Goal: Entertainment & Leisure: Browse casually

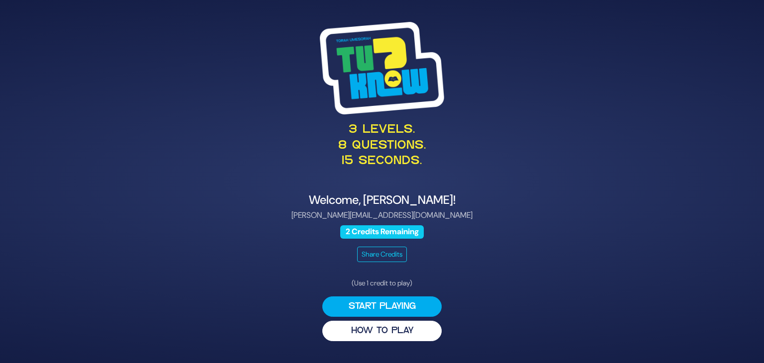
click at [543, 269] on div "3 levels. 8 questions. 15 seconds. Welcome, [PERSON_NAME]! [PERSON_NAME][EMAIL_…" at bounding box center [381, 181] width 509 height 343
click at [404, 306] on button "Start Playing" at bounding box center [381, 306] width 119 height 20
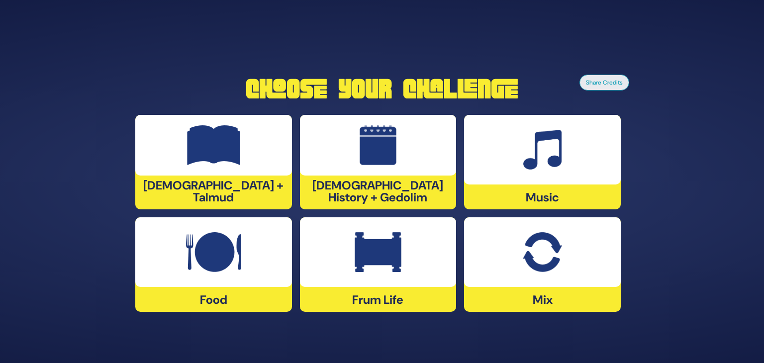
click at [208, 242] on img at bounding box center [213, 252] width 55 height 40
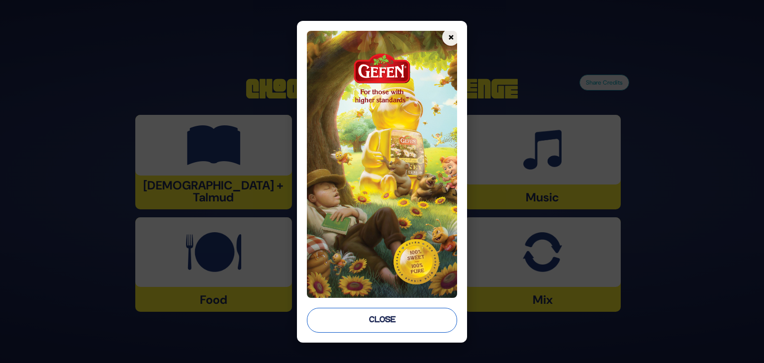
click at [327, 323] on button "Close" at bounding box center [382, 320] width 150 height 25
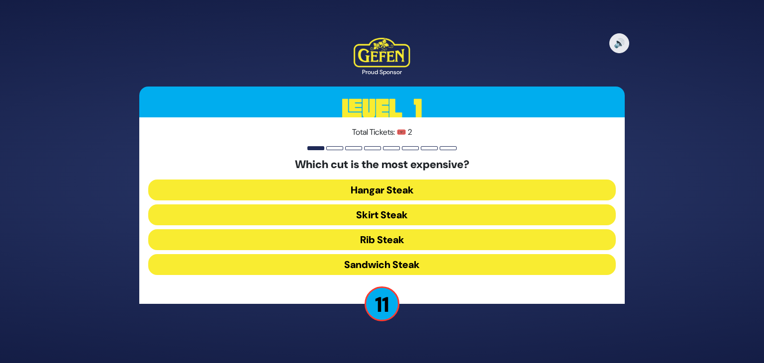
click at [394, 238] on button "Rib Steak" at bounding box center [382, 239] width 468 height 21
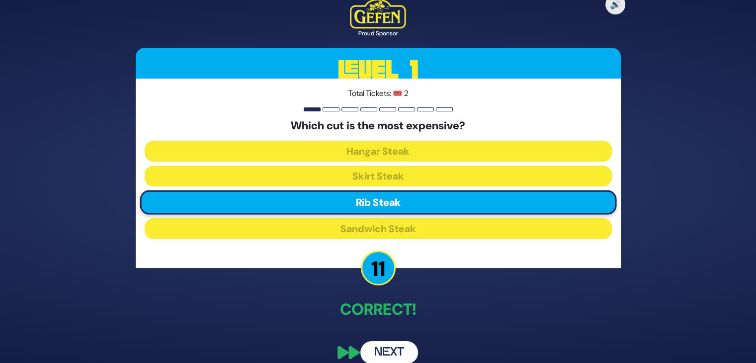
click at [394, 352] on button "Next" at bounding box center [390, 352] width 58 height 23
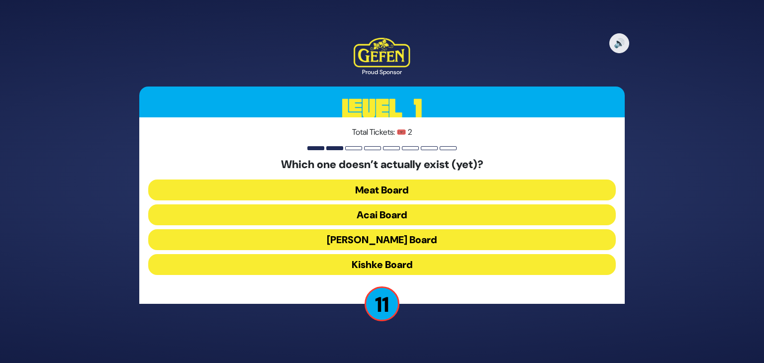
click at [402, 218] on button "Acai Board" at bounding box center [382, 214] width 468 height 21
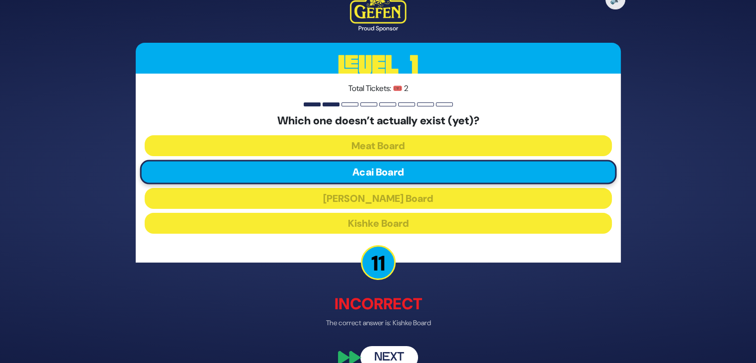
click at [391, 355] on button "Next" at bounding box center [390, 357] width 58 height 23
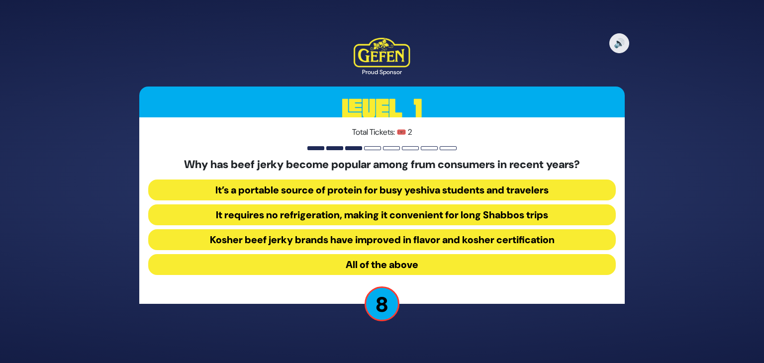
click at [535, 266] on button "All of the above" at bounding box center [382, 264] width 468 height 21
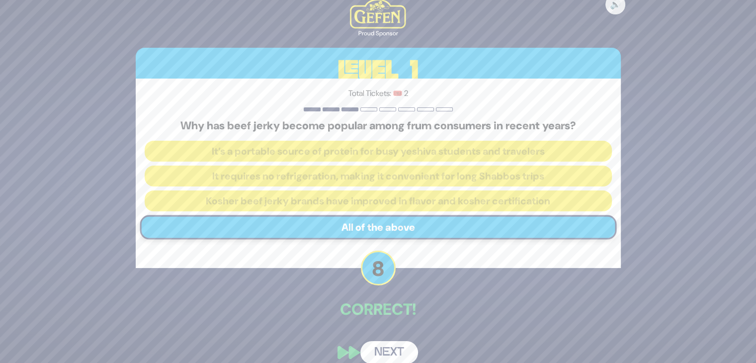
click at [403, 346] on button "Next" at bounding box center [390, 352] width 58 height 23
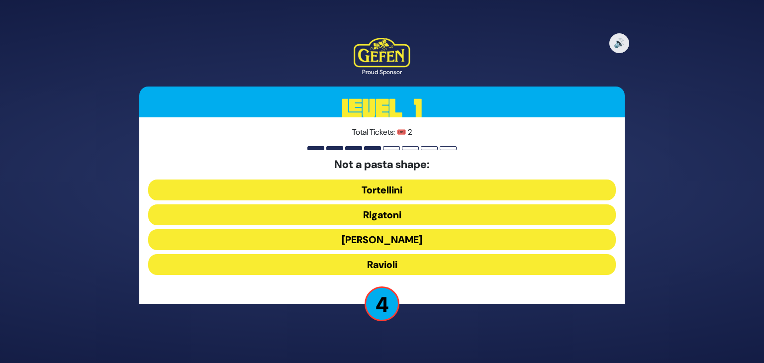
click at [395, 241] on button "[PERSON_NAME]" at bounding box center [382, 239] width 468 height 21
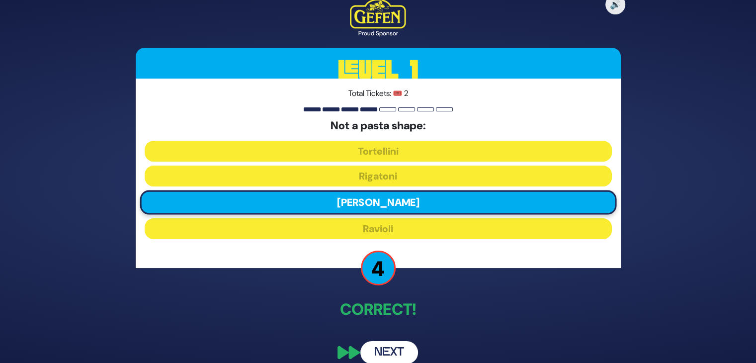
click at [392, 343] on button "Next" at bounding box center [390, 352] width 58 height 23
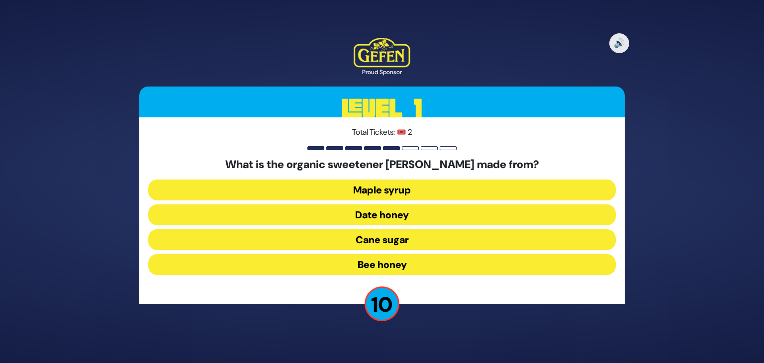
click at [388, 215] on button "Date honey" at bounding box center [382, 214] width 468 height 21
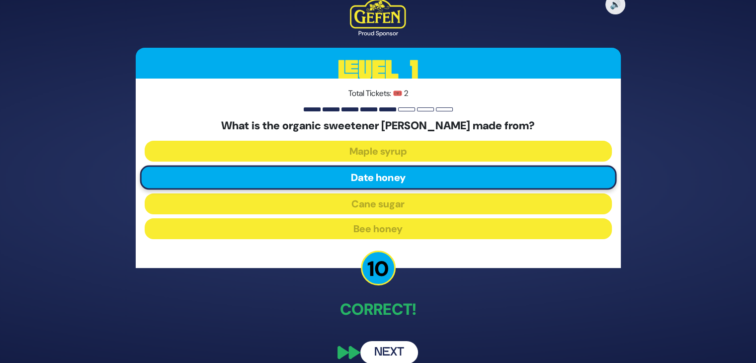
click at [395, 348] on button "Next" at bounding box center [390, 352] width 58 height 23
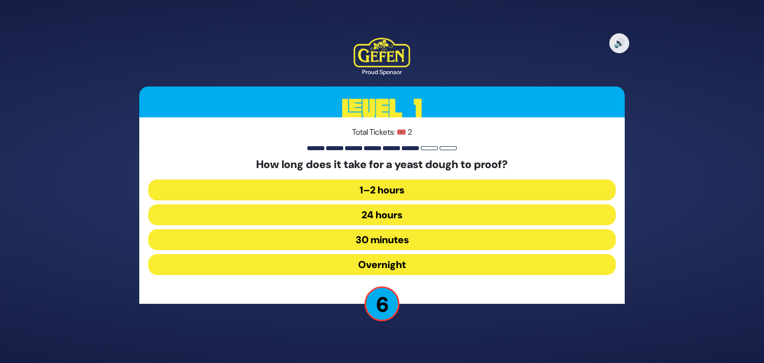
click at [403, 235] on button "30 minutes" at bounding box center [382, 239] width 468 height 21
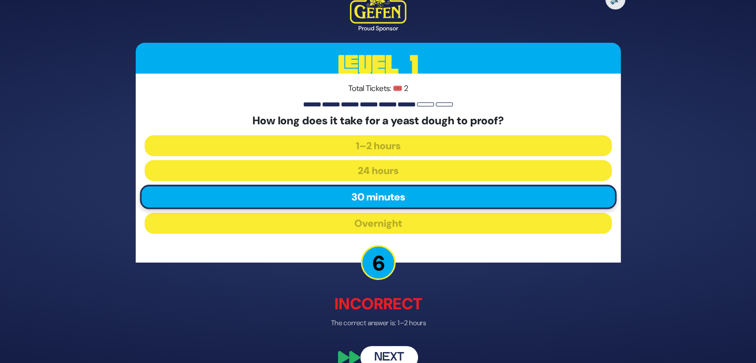
click at [392, 357] on button "Next" at bounding box center [390, 357] width 58 height 23
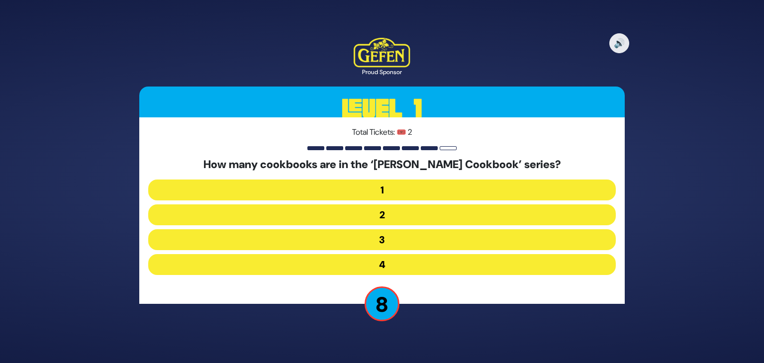
click at [386, 239] on button "3" at bounding box center [382, 239] width 468 height 21
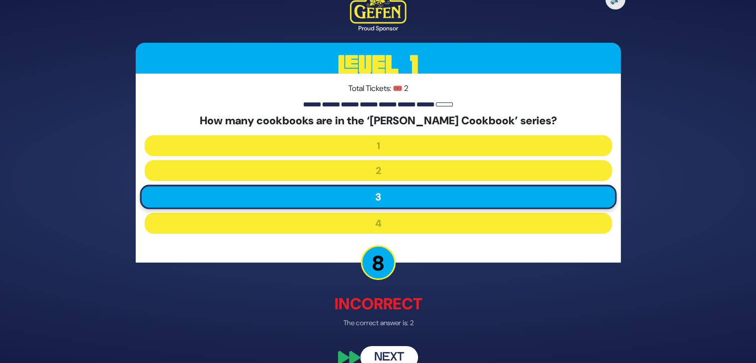
click at [400, 355] on button "Next" at bounding box center [390, 357] width 58 height 23
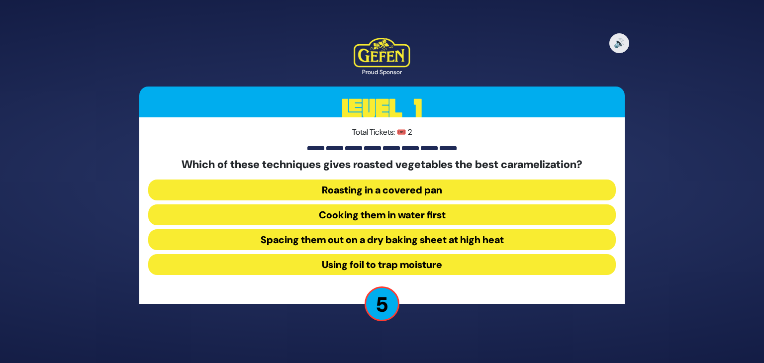
click at [444, 245] on button "Spacing them out on a dry baking sheet at high heat" at bounding box center [382, 239] width 468 height 21
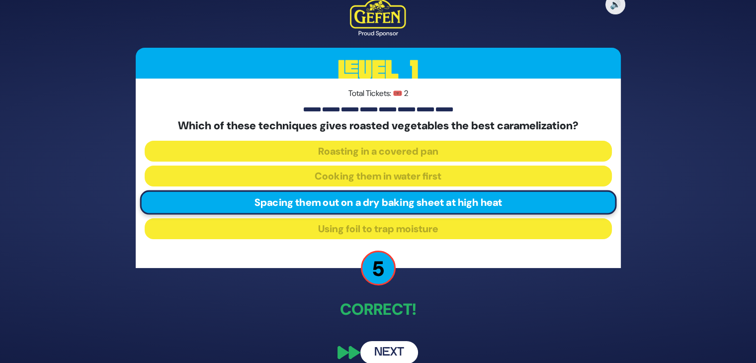
click at [392, 351] on button "Next" at bounding box center [390, 352] width 58 height 23
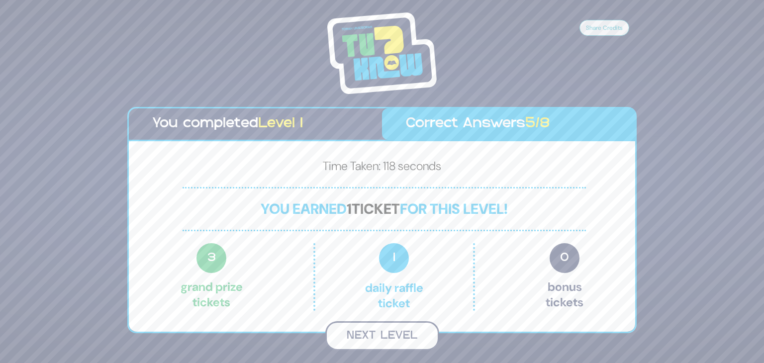
click at [375, 334] on button "Next Level" at bounding box center [382, 335] width 114 height 29
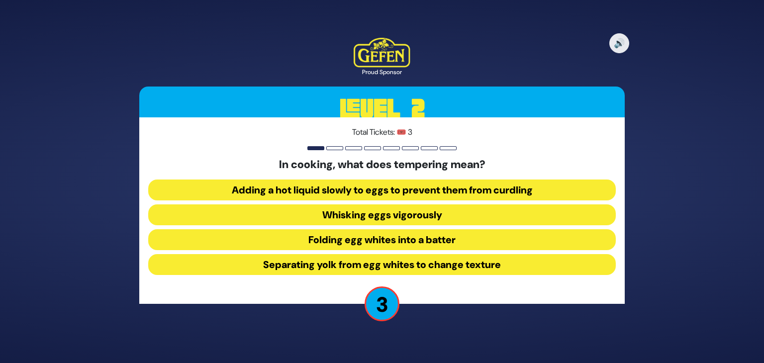
click at [474, 191] on button "Adding a hot liquid slowly to eggs to prevent them from curdling" at bounding box center [382, 190] width 468 height 21
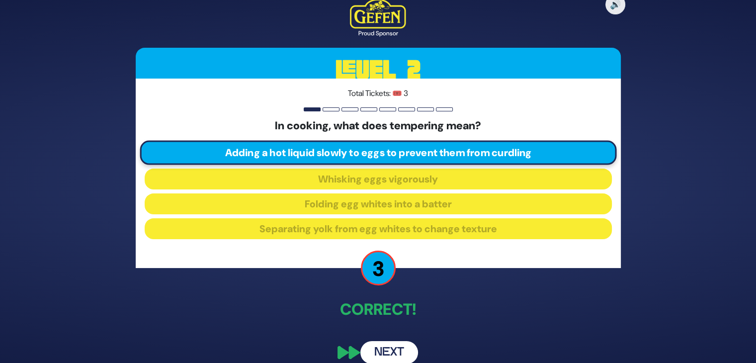
click at [392, 349] on button "Next" at bounding box center [390, 352] width 58 height 23
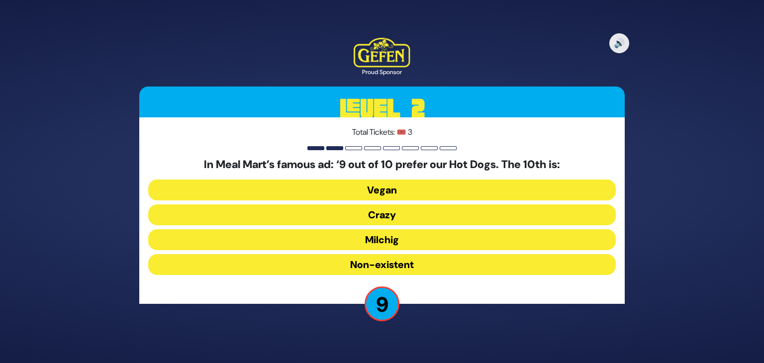
click at [454, 244] on button "Milchig" at bounding box center [382, 239] width 468 height 21
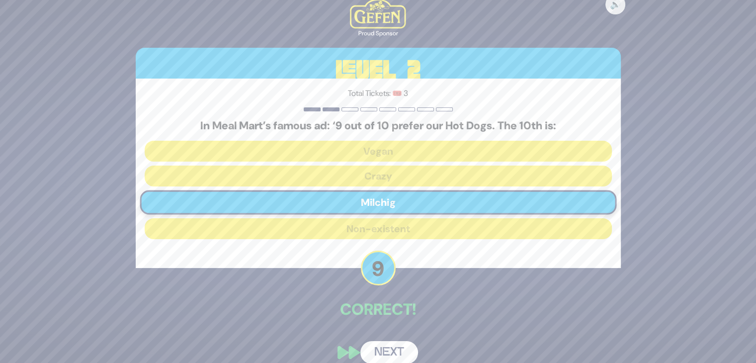
click at [401, 347] on button "Next" at bounding box center [390, 352] width 58 height 23
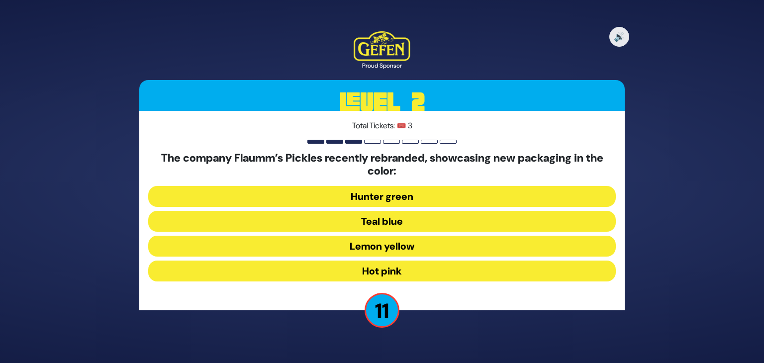
click at [396, 271] on button "Hot pink" at bounding box center [382, 271] width 468 height 21
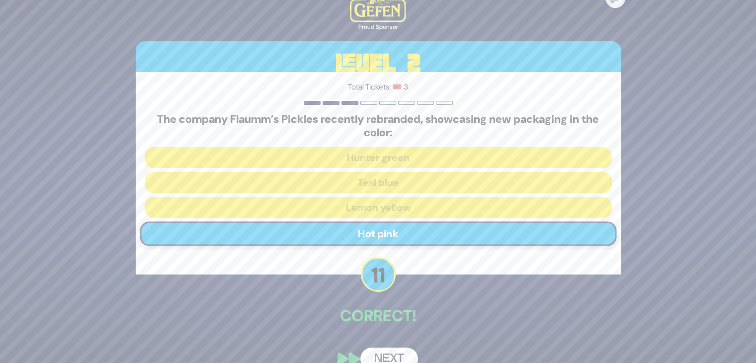
click at [395, 354] on button "Next" at bounding box center [390, 359] width 58 height 23
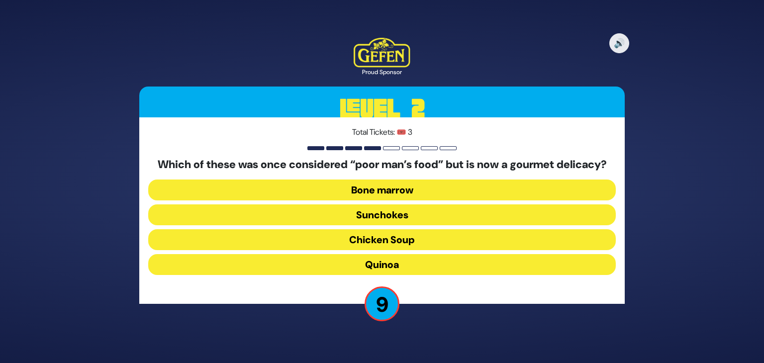
click at [402, 196] on button "Bone marrow" at bounding box center [382, 190] width 468 height 21
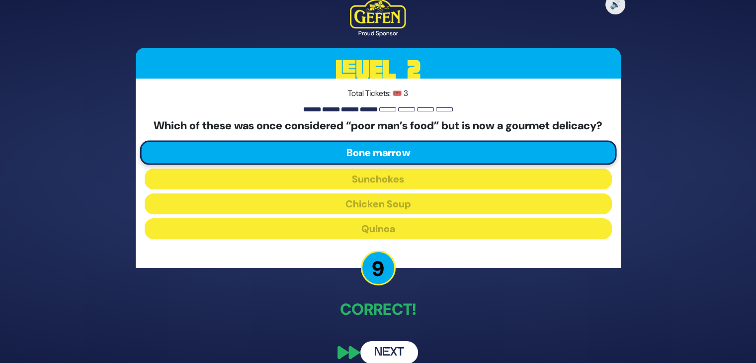
click at [392, 352] on button "Next" at bounding box center [390, 352] width 58 height 23
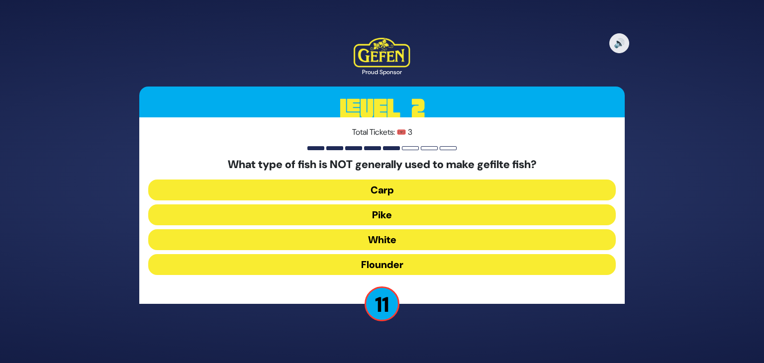
click at [425, 259] on button "Flounder" at bounding box center [382, 264] width 468 height 21
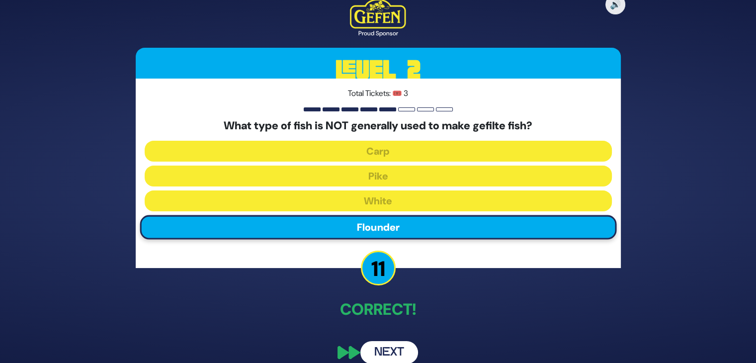
click at [392, 350] on button "Next" at bounding box center [390, 352] width 58 height 23
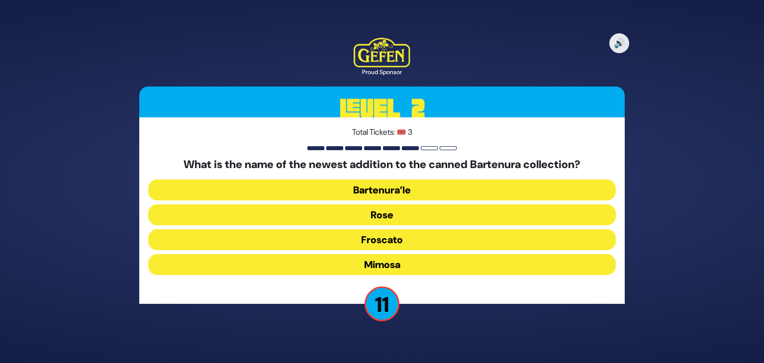
click at [390, 264] on button "Mimosa" at bounding box center [382, 264] width 468 height 21
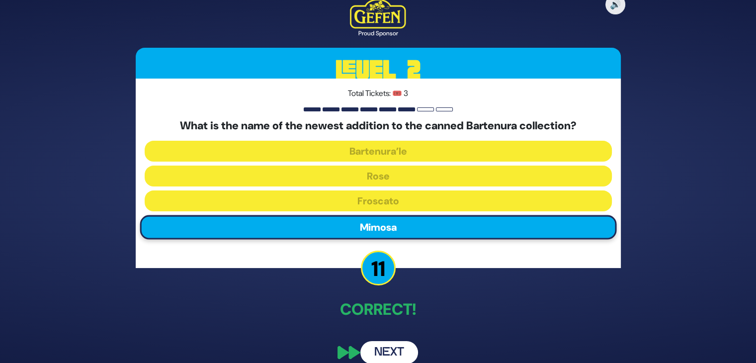
click at [393, 352] on button "Next" at bounding box center [390, 352] width 58 height 23
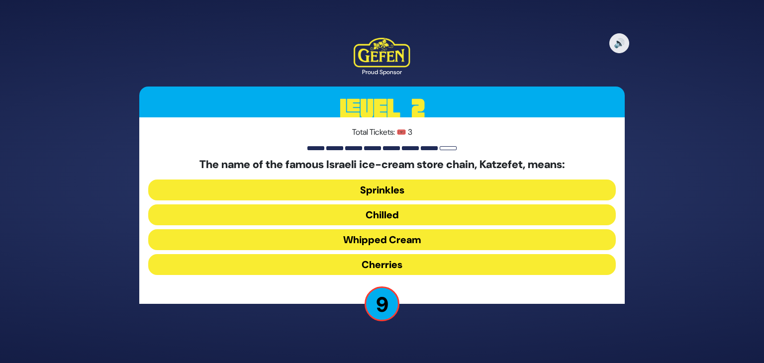
click at [400, 244] on button "Whipped Cream" at bounding box center [382, 239] width 468 height 21
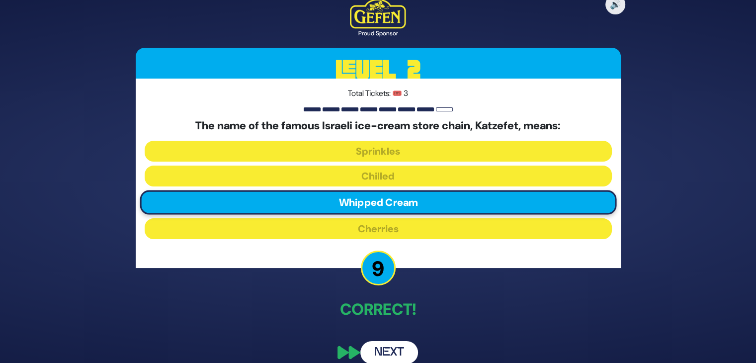
click at [394, 351] on button "Next" at bounding box center [390, 352] width 58 height 23
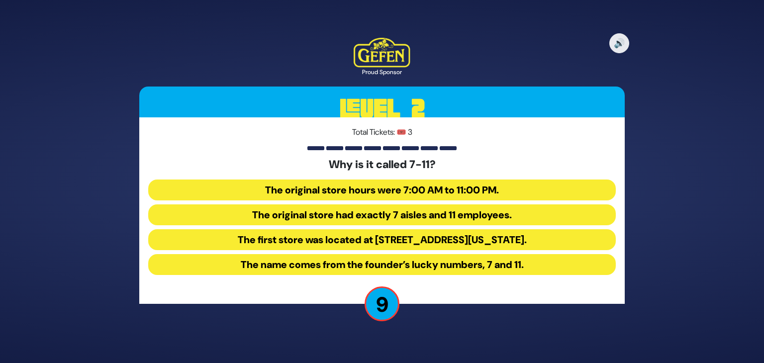
click at [442, 190] on button "The original store hours were 7:00 AM to 11:00 PM." at bounding box center [382, 190] width 468 height 21
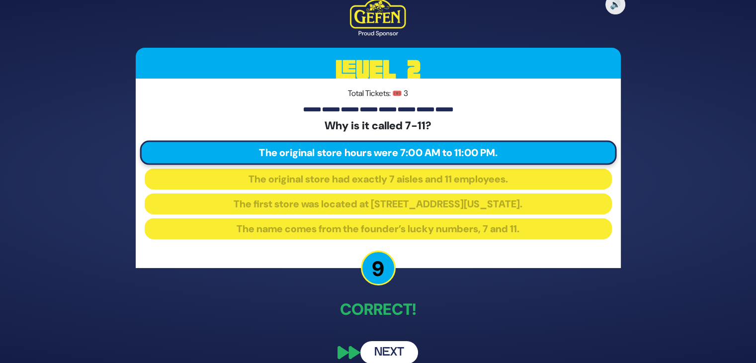
click at [398, 352] on button "Next" at bounding box center [390, 352] width 58 height 23
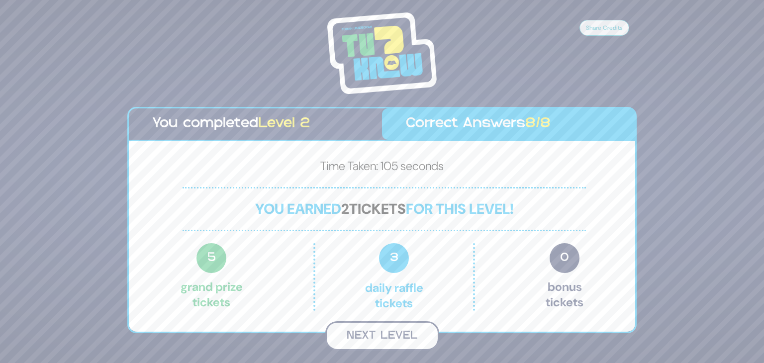
click at [392, 340] on button "Next Level" at bounding box center [382, 335] width 114 height 29
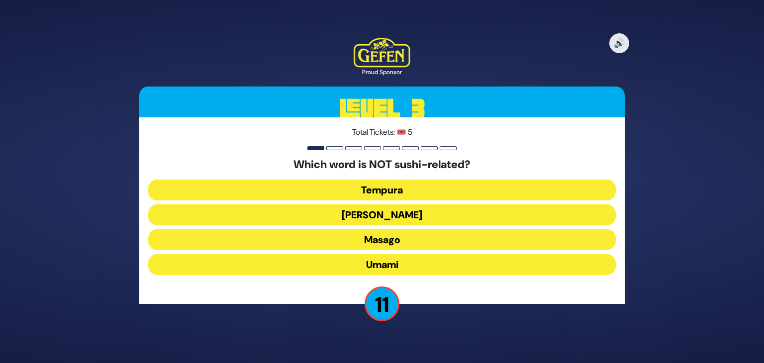
click at [404, 245] on button "Masago" at bounding box center [382, 239] width 468 height 21
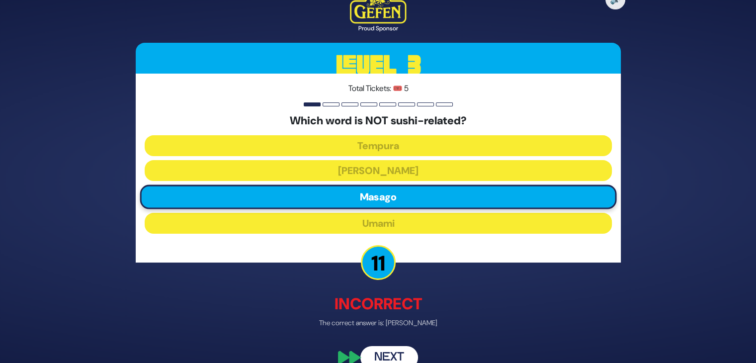
click at [402, 355] on button "Next" at bounding box center [390, 357] width 58 height 23
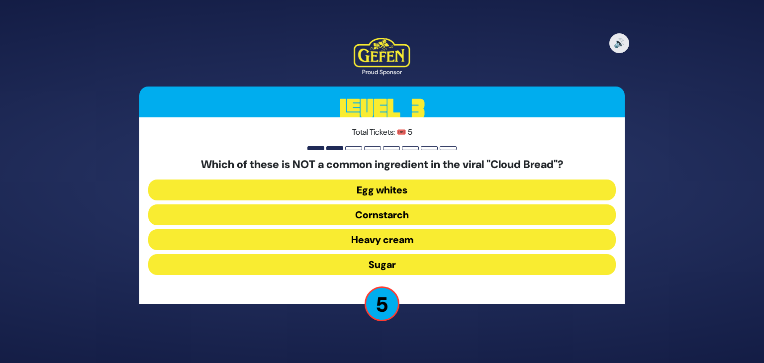
click at [404, 242] on button "Heavy cream" at bounding box center [382, 239] width 468 height 21
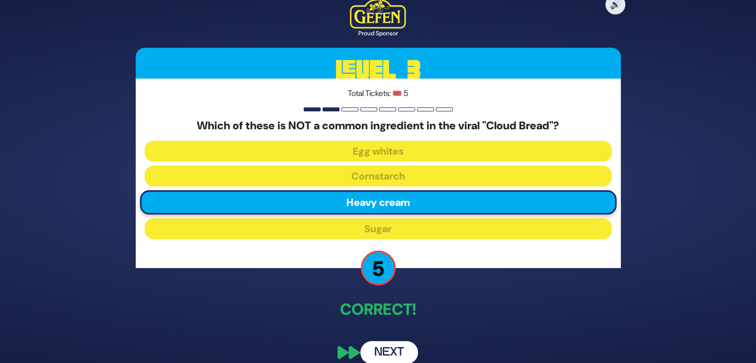
click at [392, 349] on button "Next" at bounding box center [390, 352] width 58 height 23
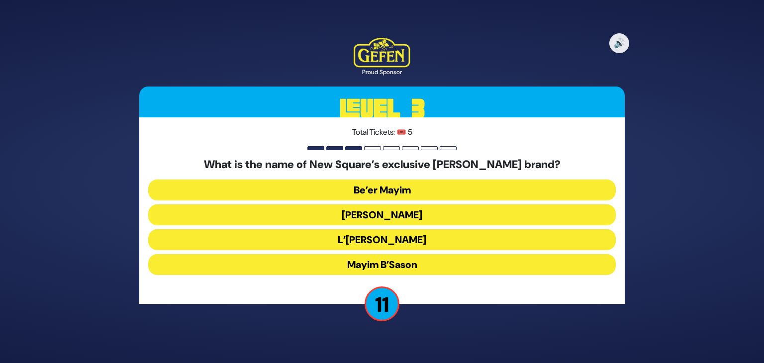
click at [401, 267] on button "Mayim B’Sason" at bounding box center [382, 264] width 468 height 21
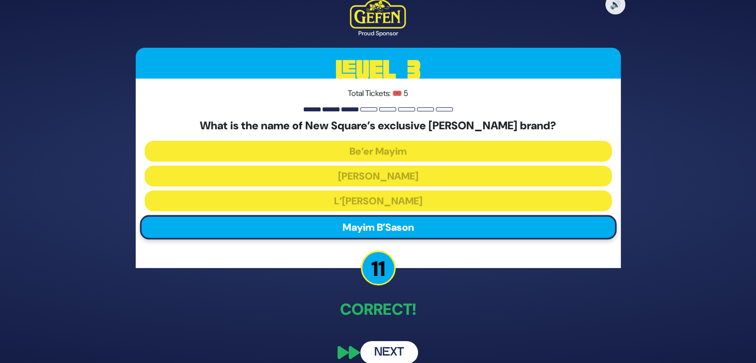
click at [396, 351] on button "Next" at bounding box center [390, 352] width 58 height 23
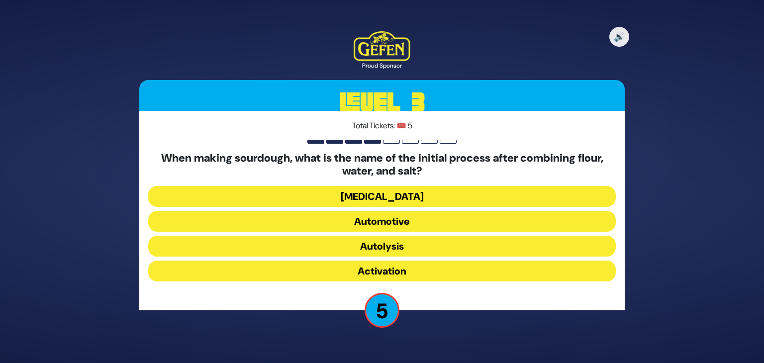
click at [402, 249] on button "Autolysis" at bounding box center [382, 246] width 468 height 21
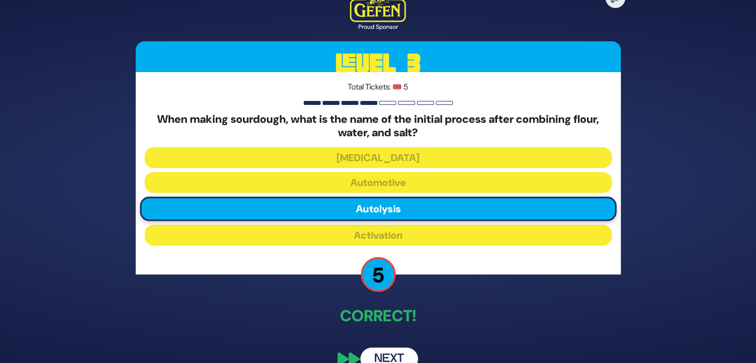
click at [389, 357] on button "Next" at bounding box center [390, 359] width 58 height 23
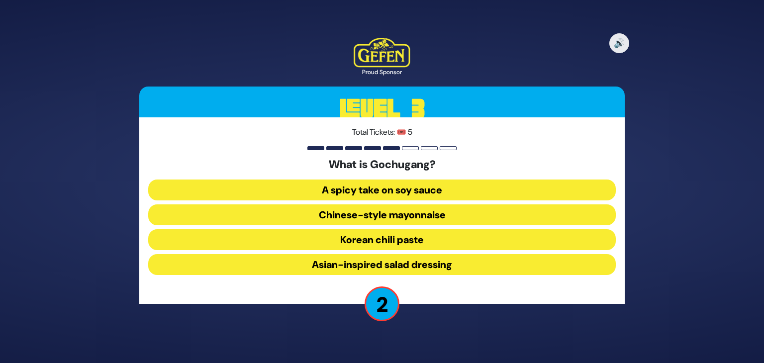
click at [419, 238] on button "Korean chili paste" at bounding box center [382, 239] width 468 height 21
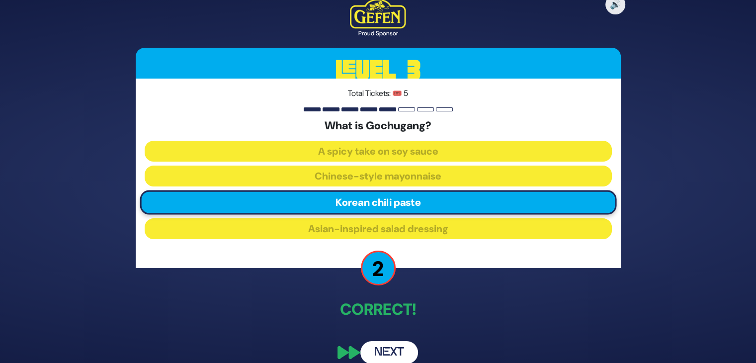
click at [390, 352] on button "Next" at bounding box center [390, 352] width 58 height 23
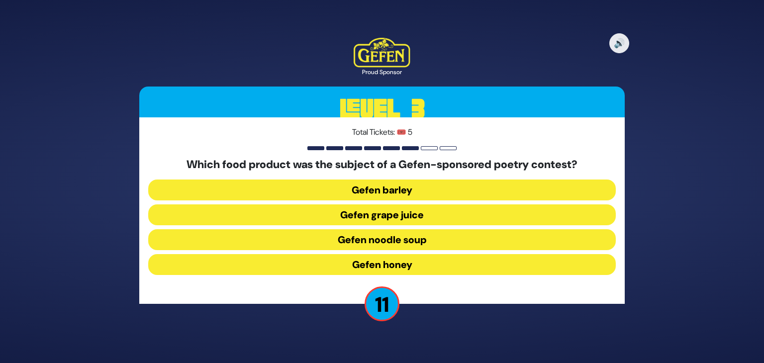
click at [414, 245] on button "Gefen noodle soup" at bounding box center [382, 239] width 468 height 21
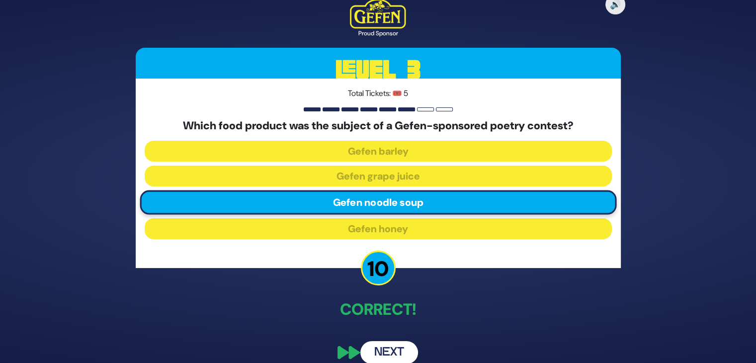
click at [371, 352] on button "Next" at bounding box center [390, 352] width 58 height 23
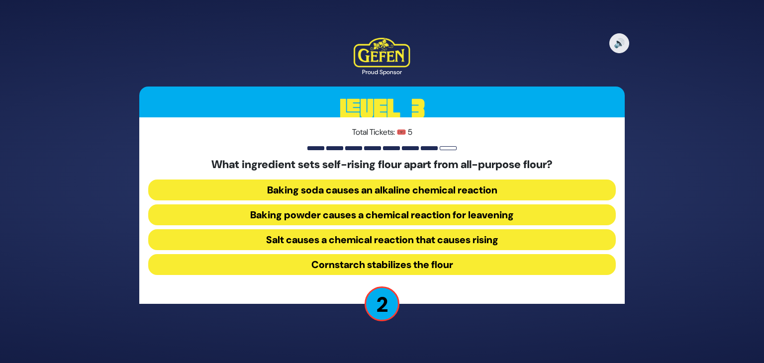
click at [469, 241] on button "Salt causes a chemical reaction that causes rising" at bounding box center [382, 239] width 468 height 21
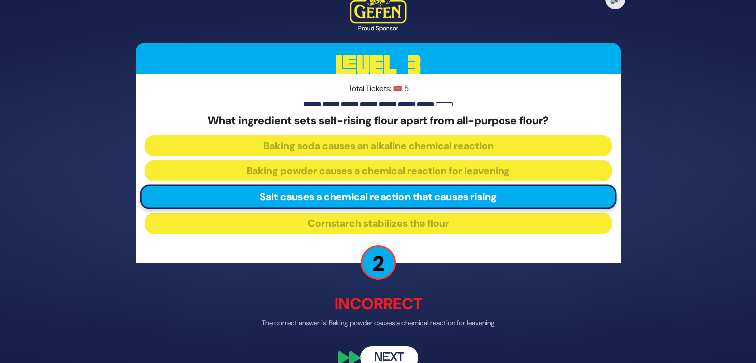
click at [390, 351] on button "Next" at bounding box center [390, 357] width 58 height 23
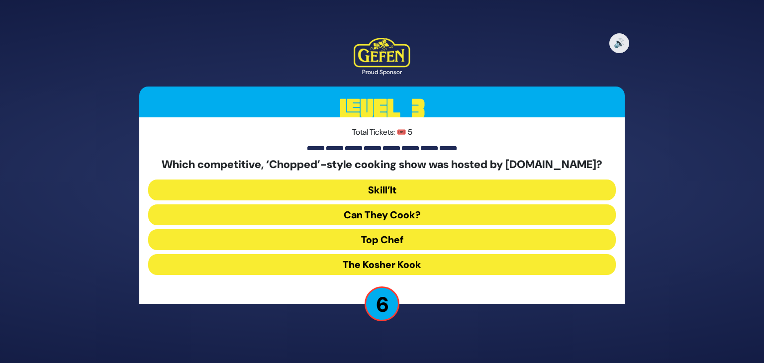
click at [405, 183] on button "Skill’It" at bounding box center [382, 190] width 468 height 21
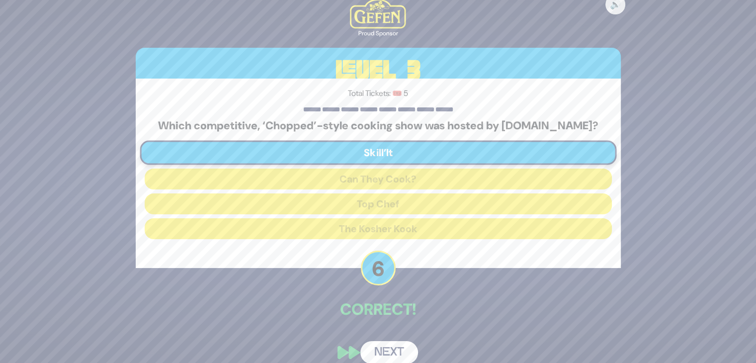
click at [395, 345] on button "Next" at bounding box center [390, 352] width 58 height 23
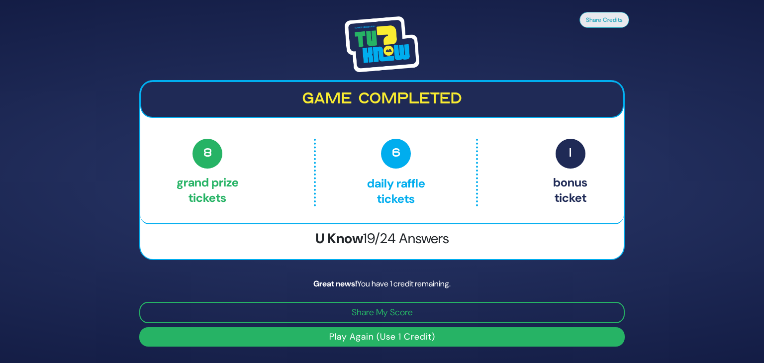
click at [421, 333] on button "Play Again (Use 1 Credit)" at bounding box center [381, 336] width 485 height 19
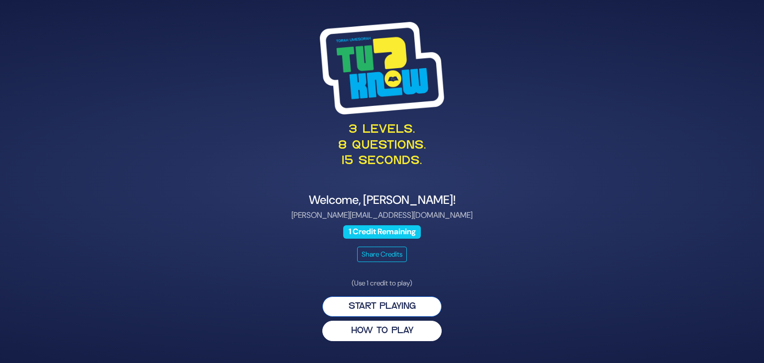
click at [383, 308] on button "Start Playing" at bounding box center [381, 306] width 119 height 20
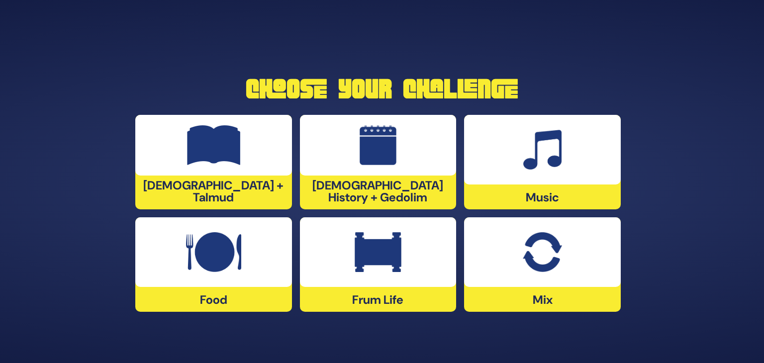
click at [382, 250] on img at bounding box center [378, 252] width 47 height 40
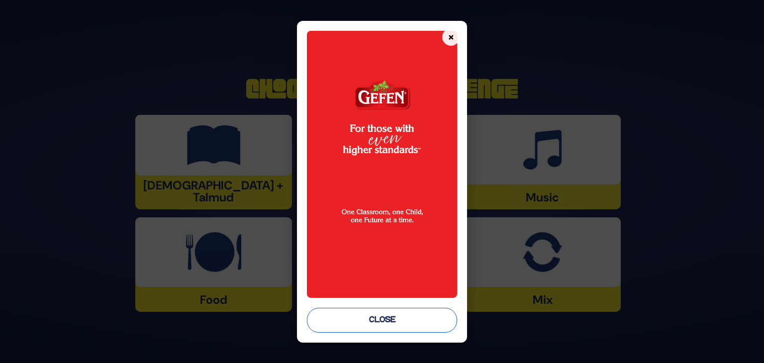
click at [385, 312] on button "Close" at bounding box center [382, 320] width 150 height 25
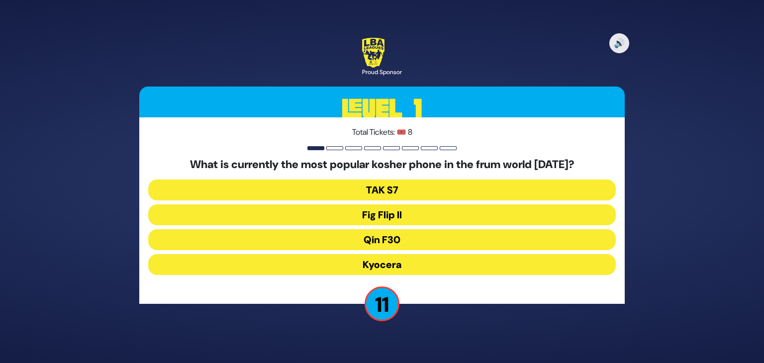
click at [389, 215] on button "Fig Flip II" at bounding box center [382, 214] width 468 height 21
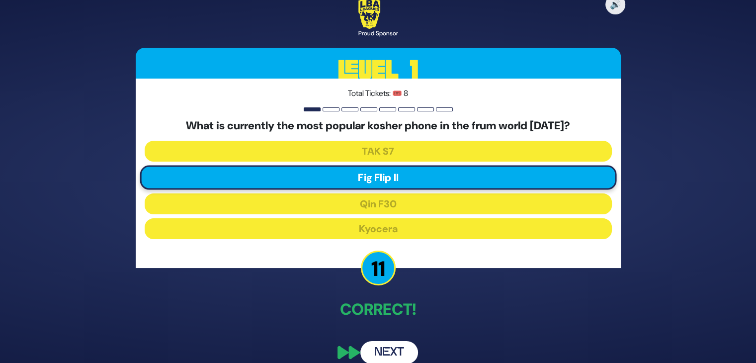
click at [400, 352] on button "Next" at bounding box center [390, 352] width 58 height 23
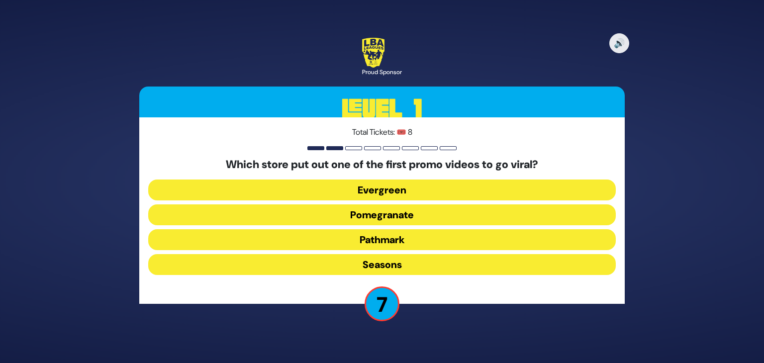
click at [398, 189] on button "Evergreen" at bounding box center [382, 190] width 468 height 21
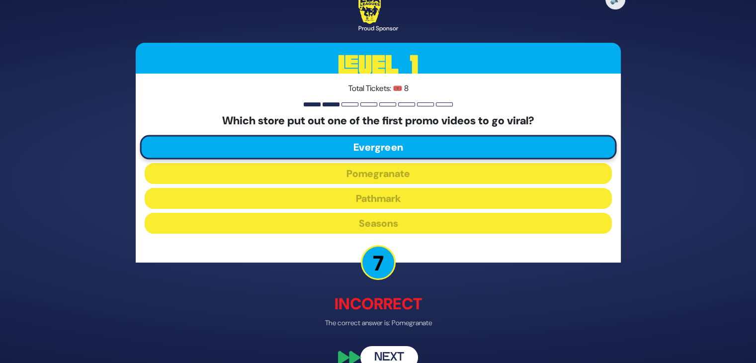
click at [388, 354] on button "Next" at bounding box center [390, 357] width 58 height 23
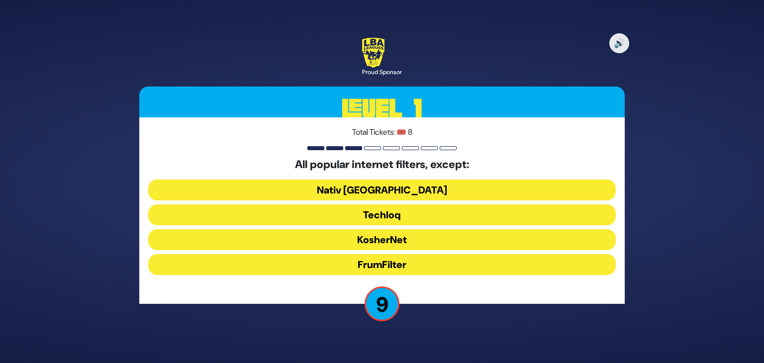
click at [394, 214] on button "Techloq" at bounding box center [382, 214] width 468 height 21
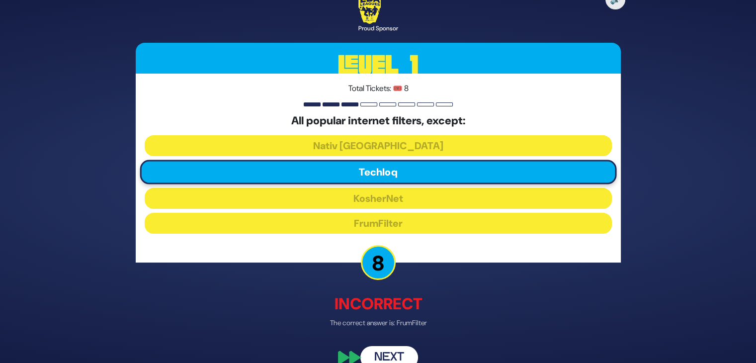
click at [380, 353] on button "Next" at bounding box center [390, 357] width 58 height 23
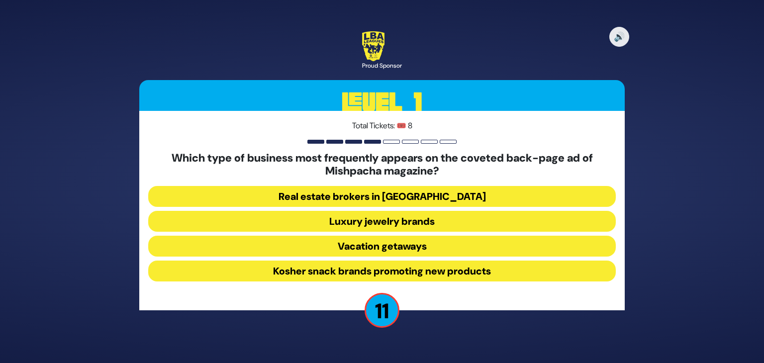
click at [418, 221] on button "Luxury jewelry brands" at bounding box center [382, 221] width 468 height 21
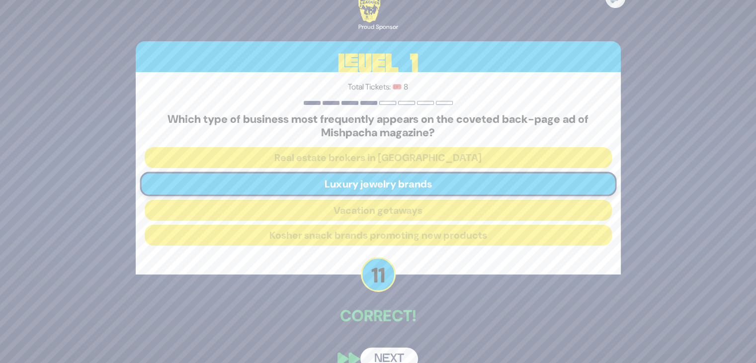
click at [393, 353] on button "Next" at bounding box center [390, 359] width 58 height 23
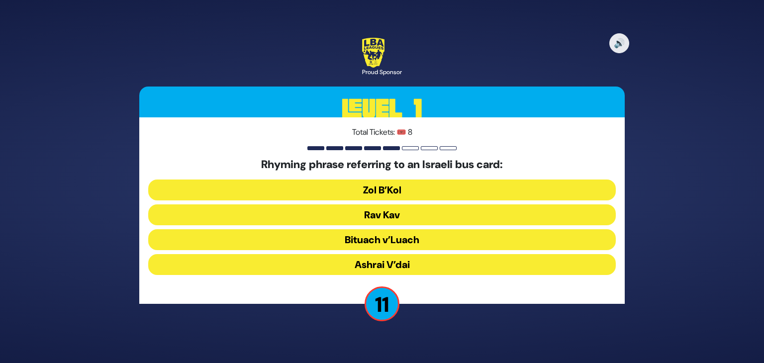
click at [392, 212] on button "Rav Kav" at bounding box center [382, 214] width 468 height 21
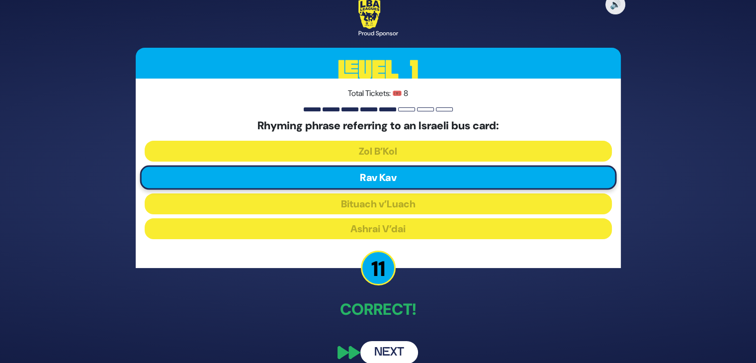
click at [392, 352] on button "Next" at bounding box center [390, 352] width 58 height 23
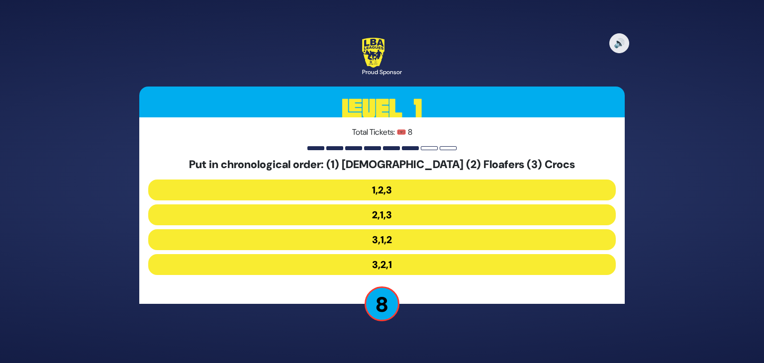
click at [393, 239] on button "3,1,2" at bounding box center [382, 239] width 468 height 21
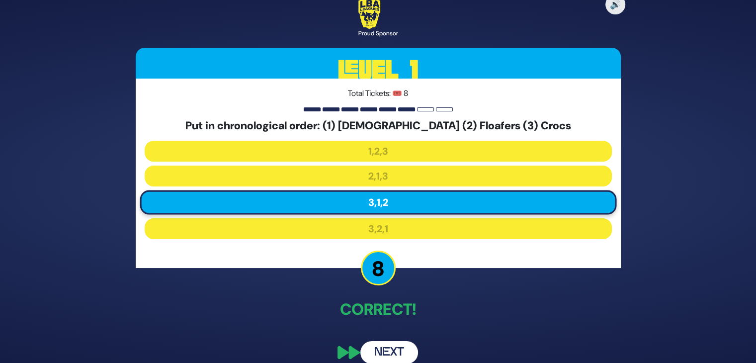
click at [396, 349] on button "Next" at bounding box center [390, 352] width 58 height 23
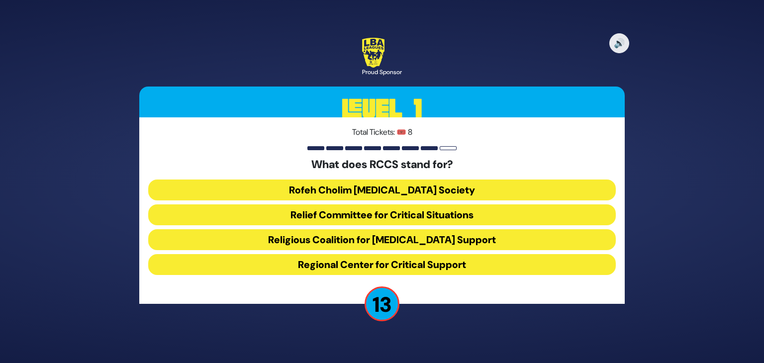
click at [412, 187] on button "Rofeh Cholim Cancer Society" at bounding box center [382, 190] width 468 height 21
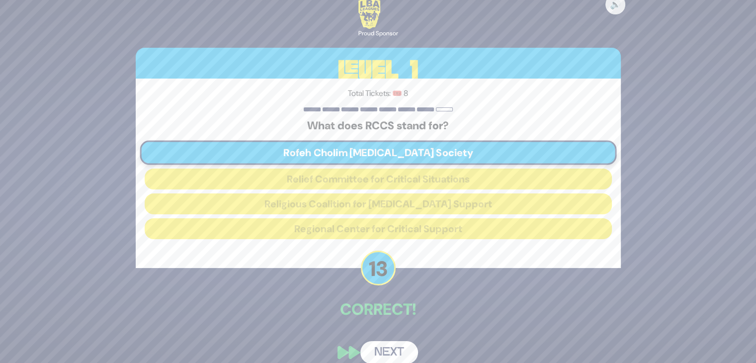
click at [395, 353] on button "Next" at bounding box center [390, 352] width 58 height 23
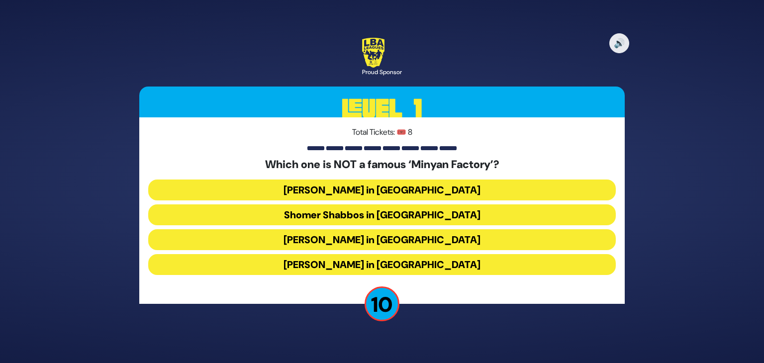
click at [410, 265] on button "Bais Dovid in Lakewood" at bounding box center [382, 264] width 468 height 21
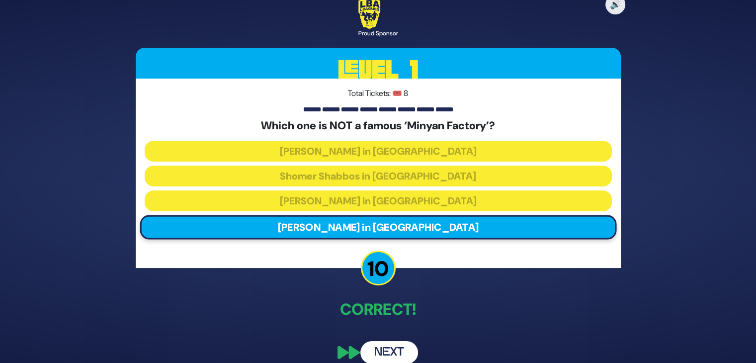
click at [392, 348] on button "Next" at bounding box center [390, 352] width 58 height 23
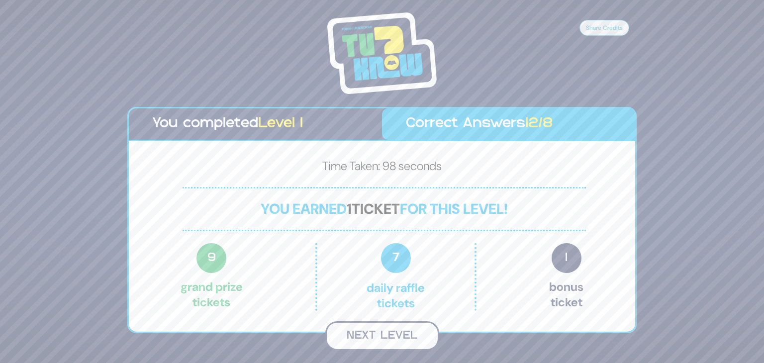
click at [396, 339] on button "Next Level" at bounding box center [382, 335] width 114 height 29
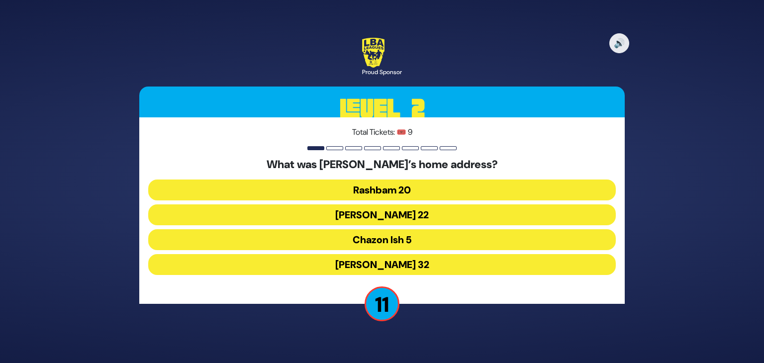
click at [406, 217] on button "Rappaport 22" at bounding box center [382, 214] width 468 height 21
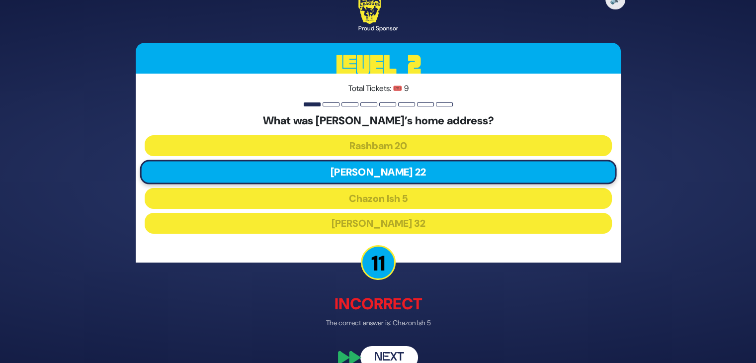
click at [397, 358] on button "Next" at bounding box center [390, 357] width 58 height 23
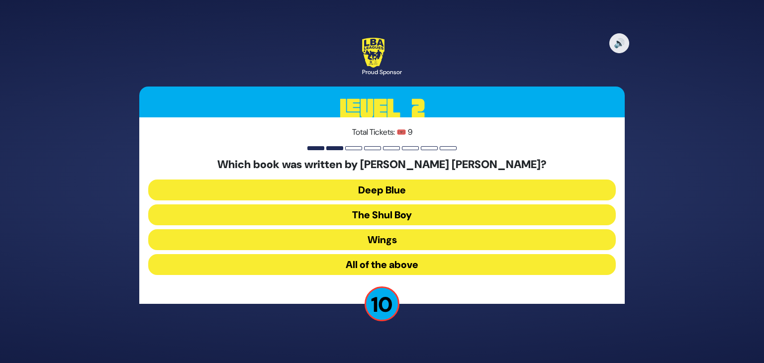
click at [410, 267] on button "All of the above" at bounding box center [382, 264] width 468 height 21
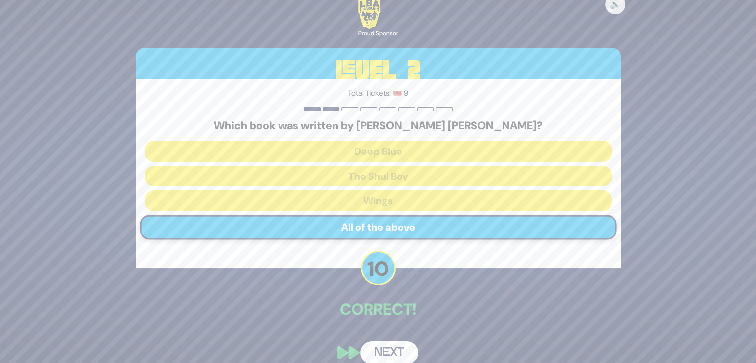
click at [392, 353] on button "Next" at bounding box center [390, 352] width 58 height 23
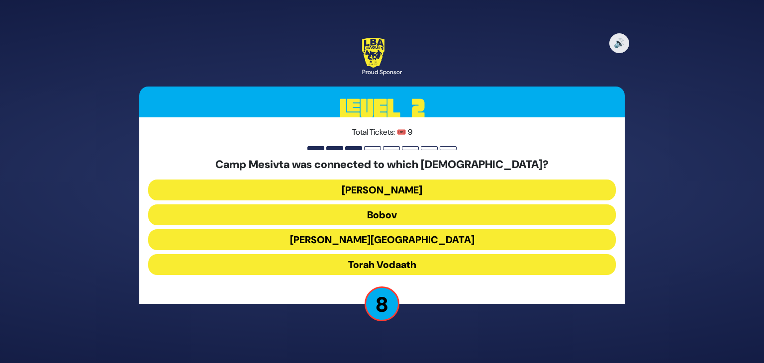
click at [402, 238] on button "Chaim Berlin" at bounding box center [382, 239] width 468 height 21
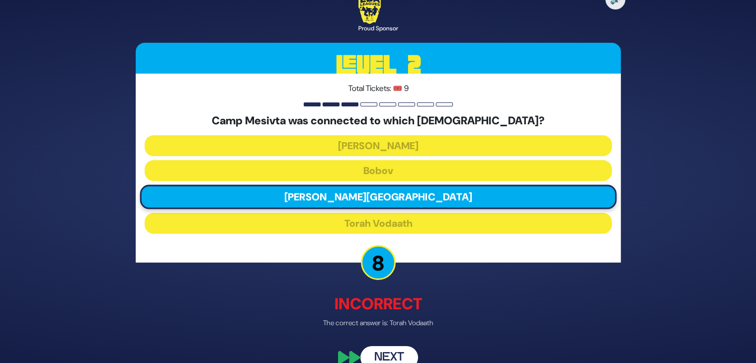
click at [400, 349] on button "Next" at bounding box center [390, 357] width 58 height 23
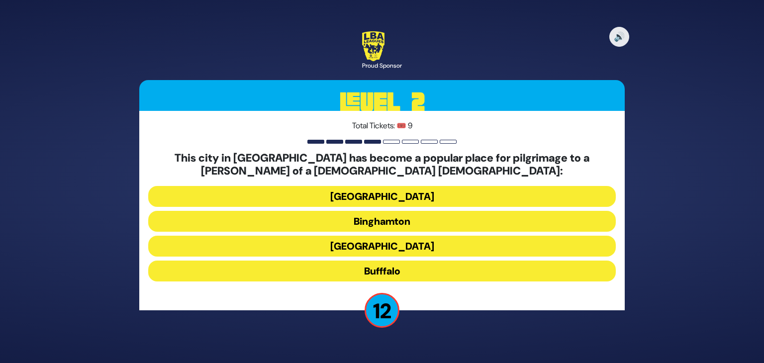
click at [386, 247] on button "Rochester" at bounding box center [382, 246] width 468 height 21
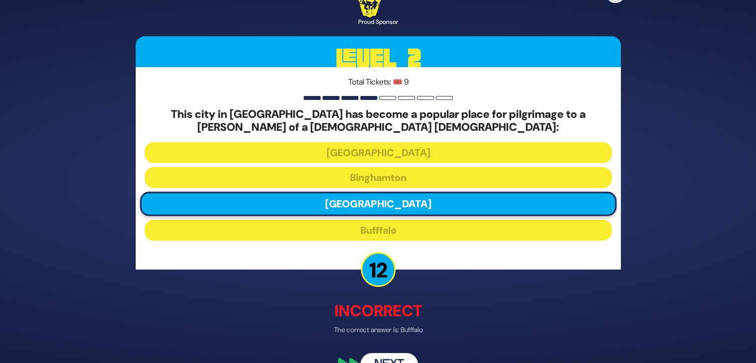
click at [389, 355] on button "Next" at bounding box center [390, 364] width 58 height 23
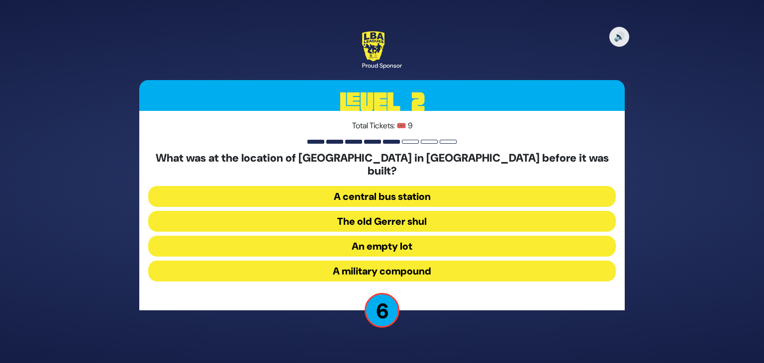
click at [414, 190] on button "A central bus station" at bounding box center [382, 196] width 468 height 21
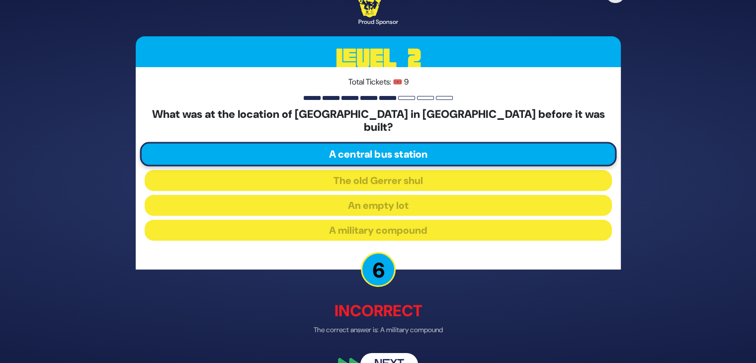
click at [390, 359] on button "Next" at bounding box center [390, 364] width 58 height 23
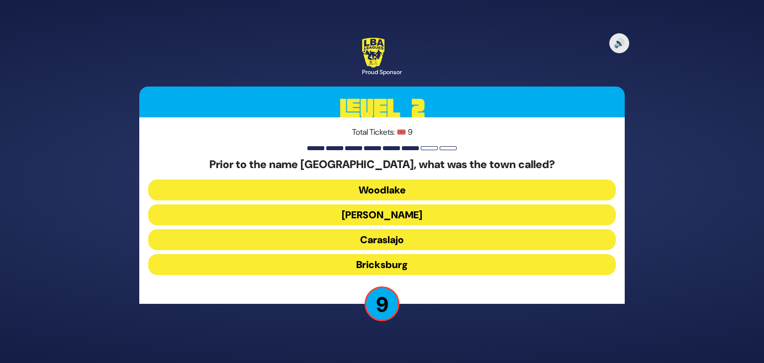
click at [397, 186] on button "Woodlake" at bounding box center [382, 190] width 468 height 21
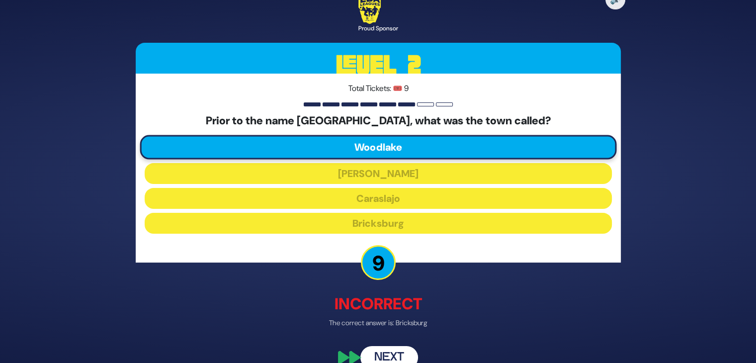
click at [392, 348] on button "Next" at bounding box center [390, 357] width 58 height 23
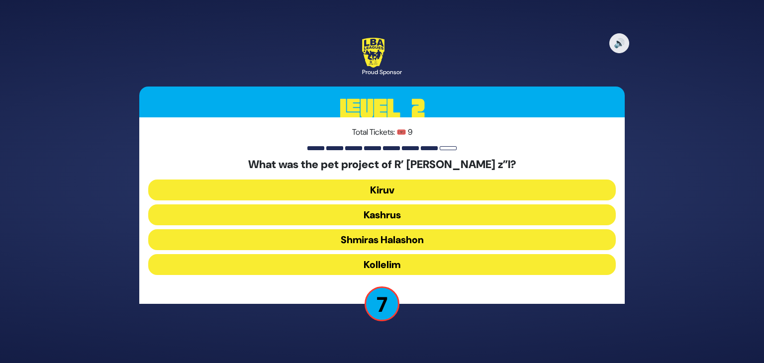
click at [382, 267] on button "Kollelim" at bounding box center [382, 264] width 468 height 21
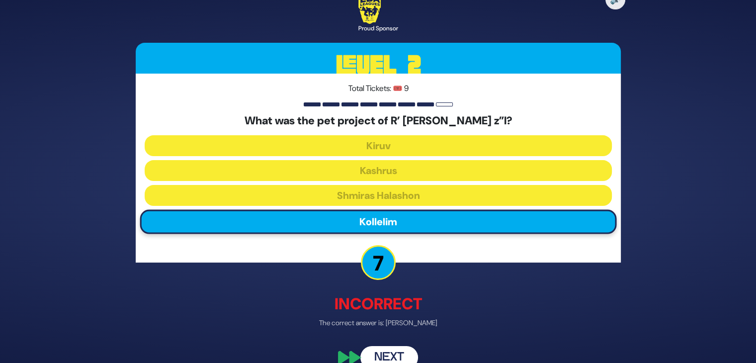
click at [392, 349] on button "Next" at bounding box center [390, 357] width 58 height 23
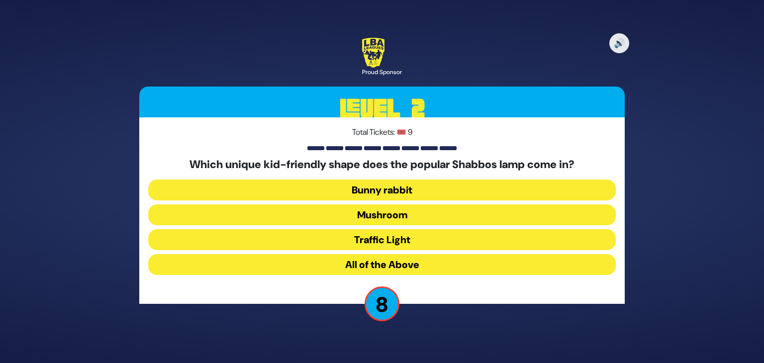
click at [398, 217] on button "Mushroom" at bounding box center [382, 214] width 468 height 21
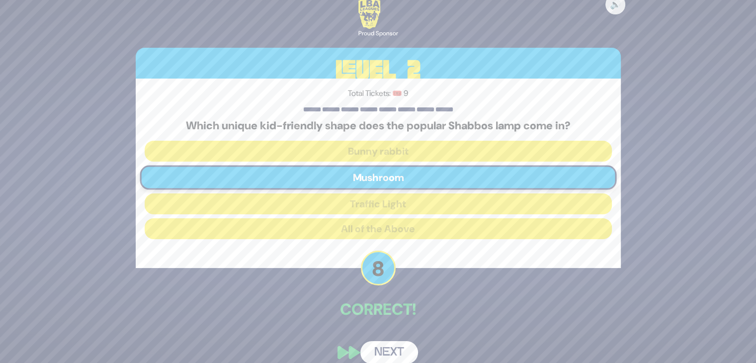
click at [392, 349] on button "Next" at bounding box center [390, 352] width 58 height 23
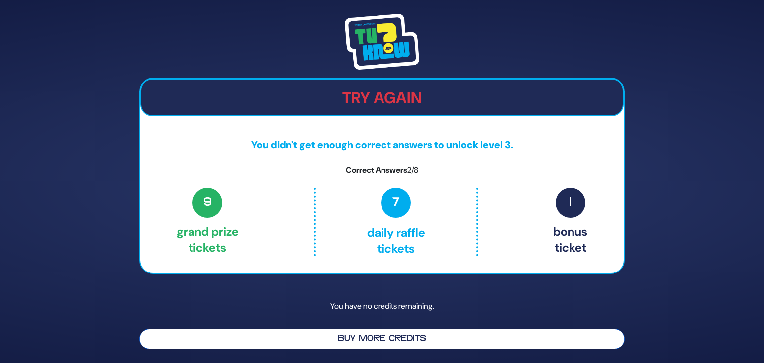
click at [381, 339] on button "Buy More Credits" at bounding box center [381, 339] width 485 height 20
